Goal: Information Seeking & Learning: Understand process/instructions

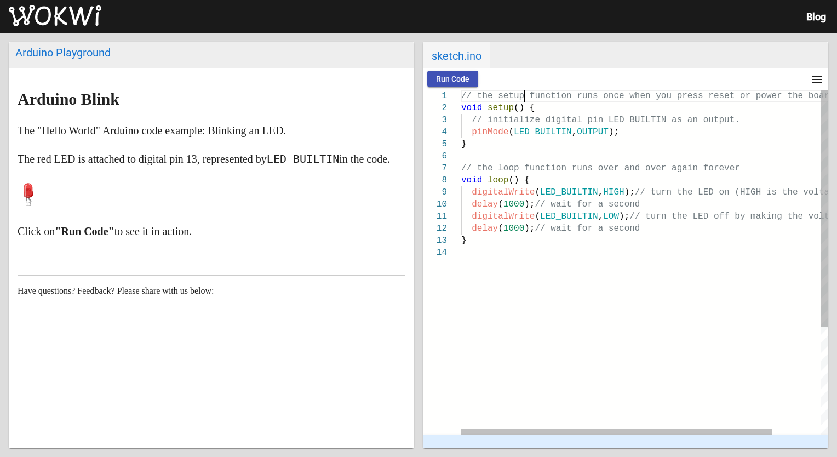
click at [523, 90] on div "// the setup function runs once when you press res et or power the board" at bounding box center [673, 96] width 424 height 12
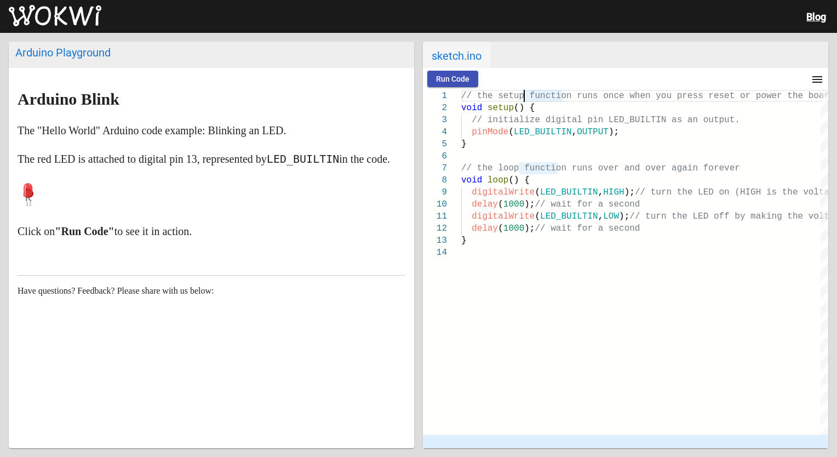
drag, startPoint x: 453, startPoint y: 105, endPoint x: 303, endPoint y: 176, distance: 166.2
click at [303, 176] on div "Arduino Playground Arduino Blink The "Hello World" Arduino code example: Blinki…" at bounding box center [418, 245] width 837 height 424
click at [116, 212] on p at bounding box center [212, 195] width 388 height 33
click at [455, 71] on button "Run Code" at bounding box center [452, 79] width 51 height 16
click at [451, 76] on span "Run Code" at bounding box center [452, 79] width 33 height 9
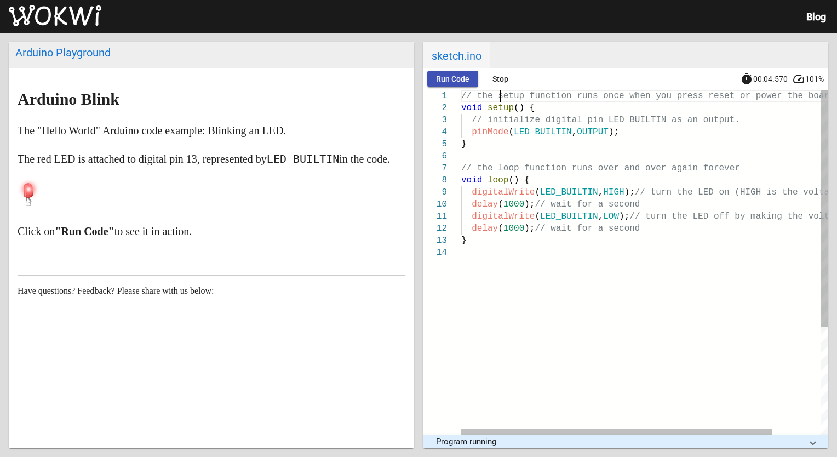
scroll to position [0, 62]
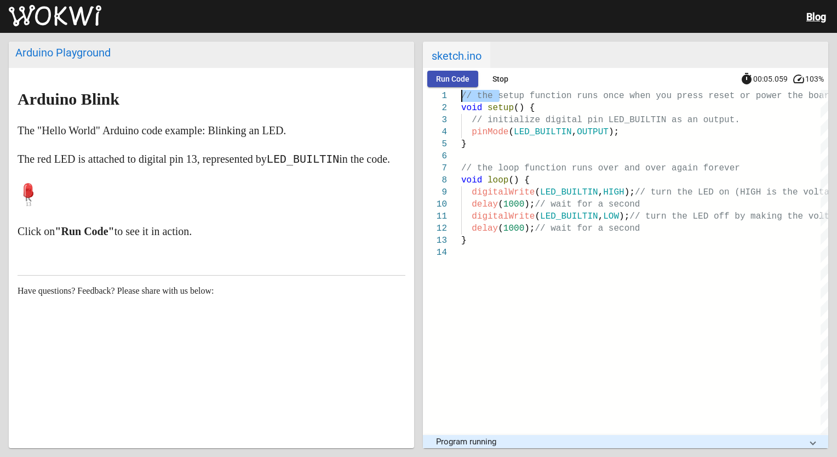
drag, startPoint x: 498, startPoint y: 90, endPoint x: 498, endPoint y: 80, distance: 9.9
click at [498, 80] on wokwi-workbench "Run Code Stop timer 00:05.059 speed 103% 1 2 3 4 5 6 7 8 9 10 11 12 13 14 // th…" at bounding box center [626, 258] width 406 height 380
click at [498, 80] on span "Stop" at bounding box center [501, 79] width 16 height 9
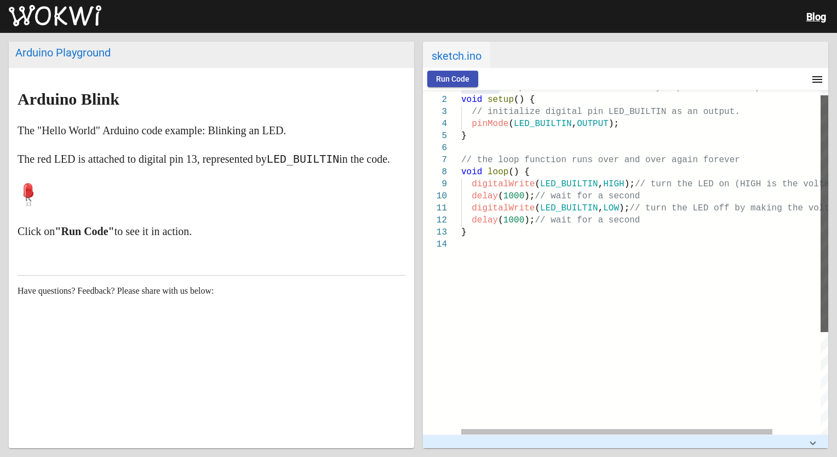
drag, startPoint x: 826, startPoint y: 251, endPoint x: 805, endPoint y: 175, distance: 79.0
click at [805, 175] on div "} digitalWrite ( LED_BUILTIN , LOW ); // turn the LED off by making the voltage…" at bounding box center [644, 262] width 367 height 345
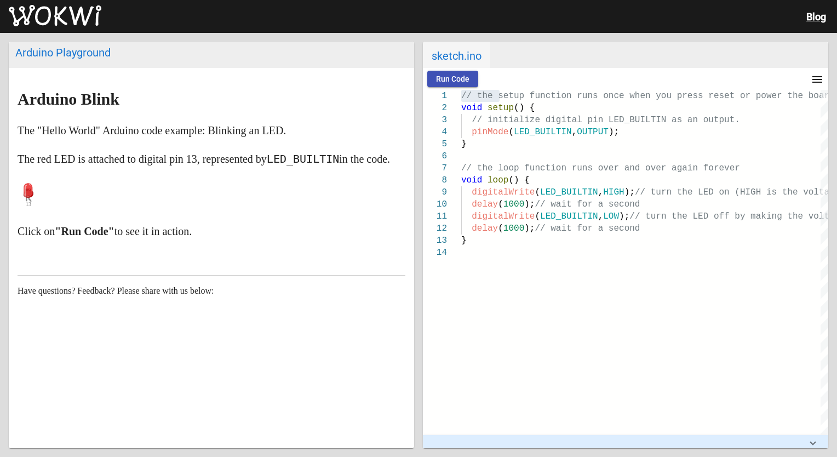
click at [450, 76] on span "Run Code" at bounding box center [452, 79] width 33 height 9
click at [504, 78] on span "Stop" at bounding box center [501, 79] width 16 height 9
click at [368, 62] on h2 "Arduino Playground" at bounding box center [212, 55] width 406 height 26
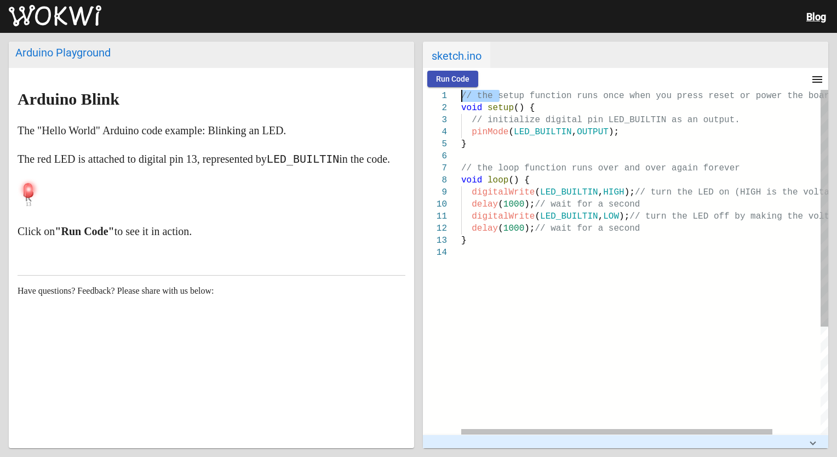
click at [491, 98] on span "// the setup function runs once when you press res" at bounding box center [592, 96] width 263 height 10
click at [475, 98] on span "// the setup function runs once when you press res" at bounding box center [592, 96] width 263 height 10
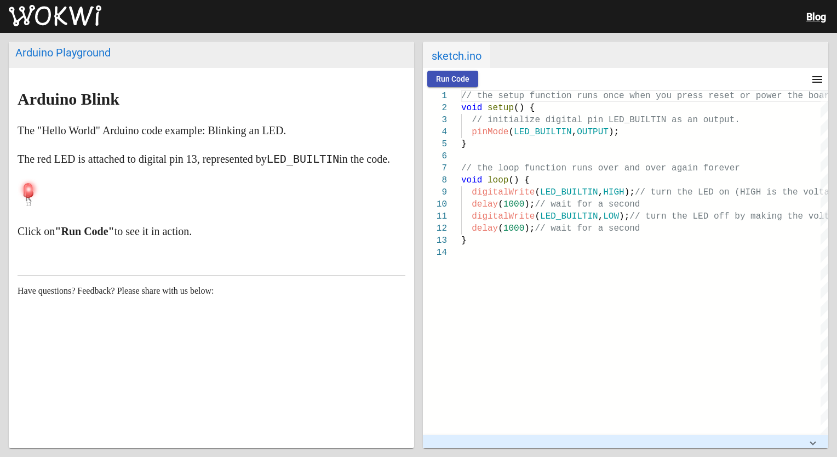
click at [496, 87] on div at bounding box center [642, 79] width 328 height 22
click at [436, 76] on span "Run Code" at bounding box center [452, 79] width 33 height 9
click at [504, 83] on span "Stop" at bounding box center [501, 79] width 16 height 9
click at [24, 198] on icon at bounding box center [28, 190] width 9 height 15
click at [424, 446] on mat-expansion-panel-header at bounding box center [626, 441] width 406 height 13
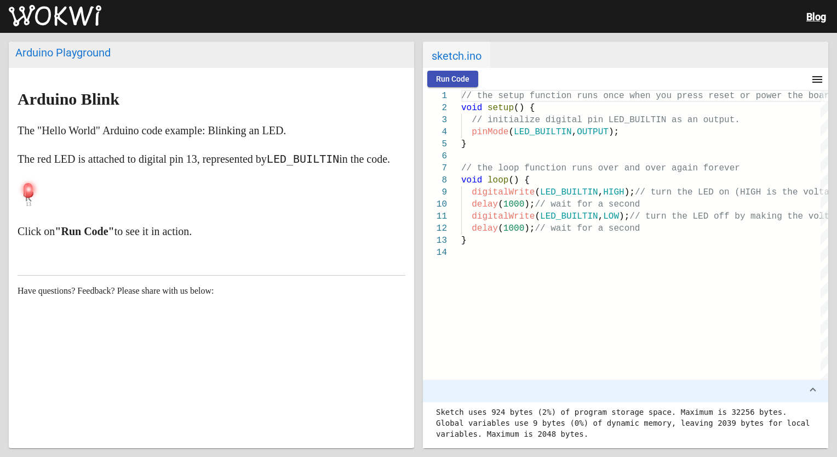
click at [489, 415] on pre "Sketch uses 924 bytes (2%) of program storage space. Maximum is 32256 bytes. Gl…" at bounding box center [625, 423] width 379 height 33
drag, startPoint x: 490, startPoint y: 402, endPoint x: 500, endPoint y: 385, distance: 19.4
click at [500, 385] on mat-expansion-panel-header at bounding box center [626, 391] width 406 height 22
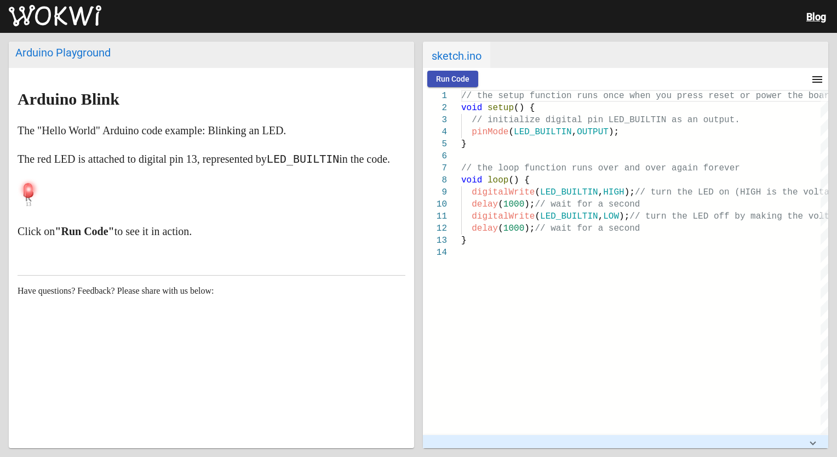
click at [270, 434] on div "Arduino Blink The "Hello World" Arduino code example: Blinking an LED. The red …" at bounding box center [212, 258] width 406 height 380
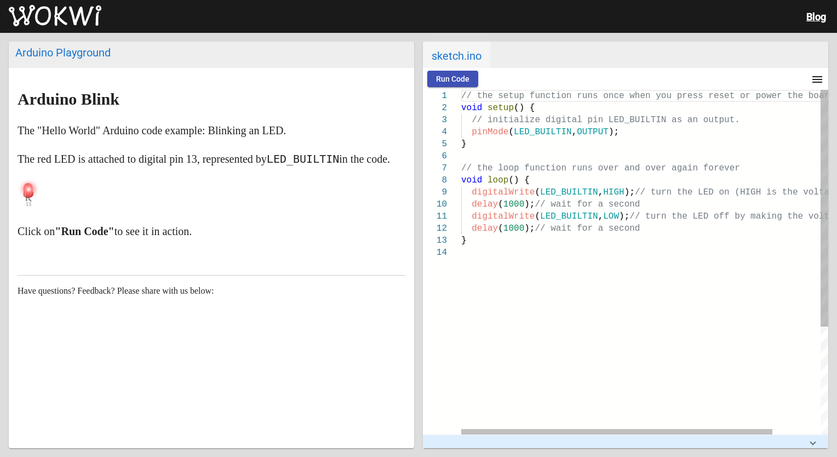
type textarea "digitalWrite(LED_BUILTIN, LOW); // turn the LED off by making the voltage LOW d…"
click at [719, 360] on div "} digitalWrite ( LED_BUILTIN , LOW ); // turn the LED off by making the voltage…" at bounding box center [673, 340] width 424 height 501
